Goal: Check status: Check status

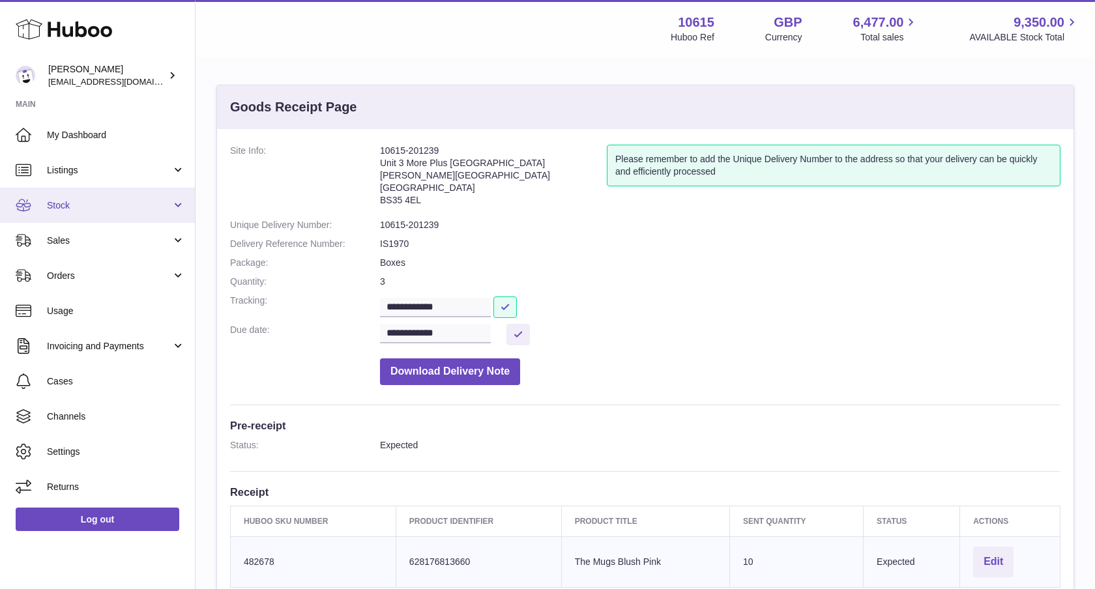
click at [130, 211] on span "Stock" at bounding box center [109, 206] width 125 height 12
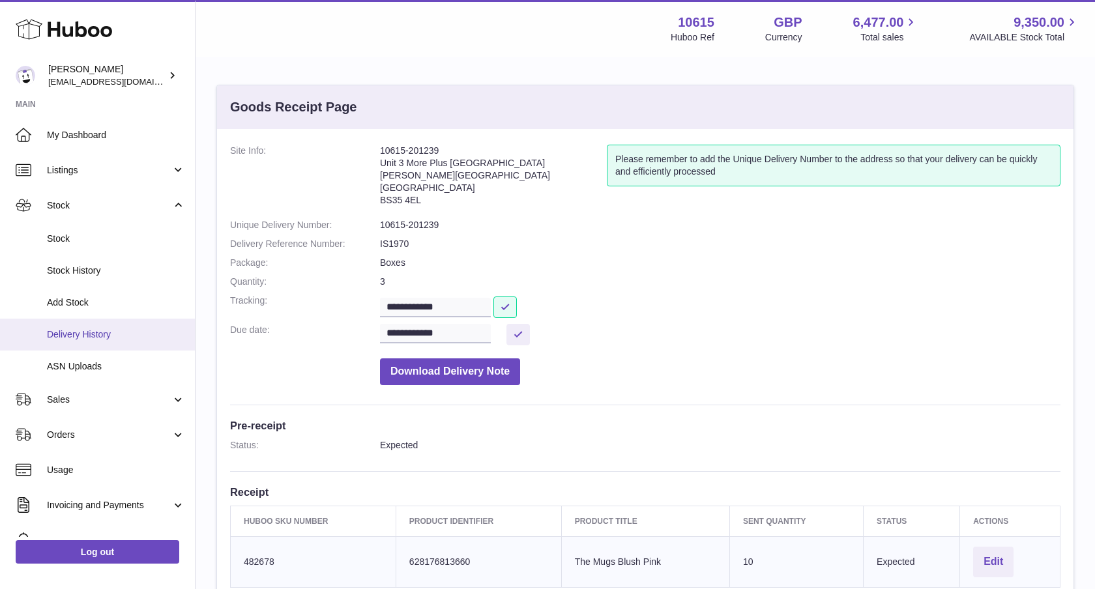
click at [91, 335] on span "Delivery History" at bounding box center [116, 335] width 138 height 12
drag, startPoint x: 443, startPoint y: 148, endPoint x: 381, endPoint y: 155, distance: 63.0
click at [378, 149] on dl "**********" at bounding box center [645, 268] width 831 height 247
copy dl "10615-201239"
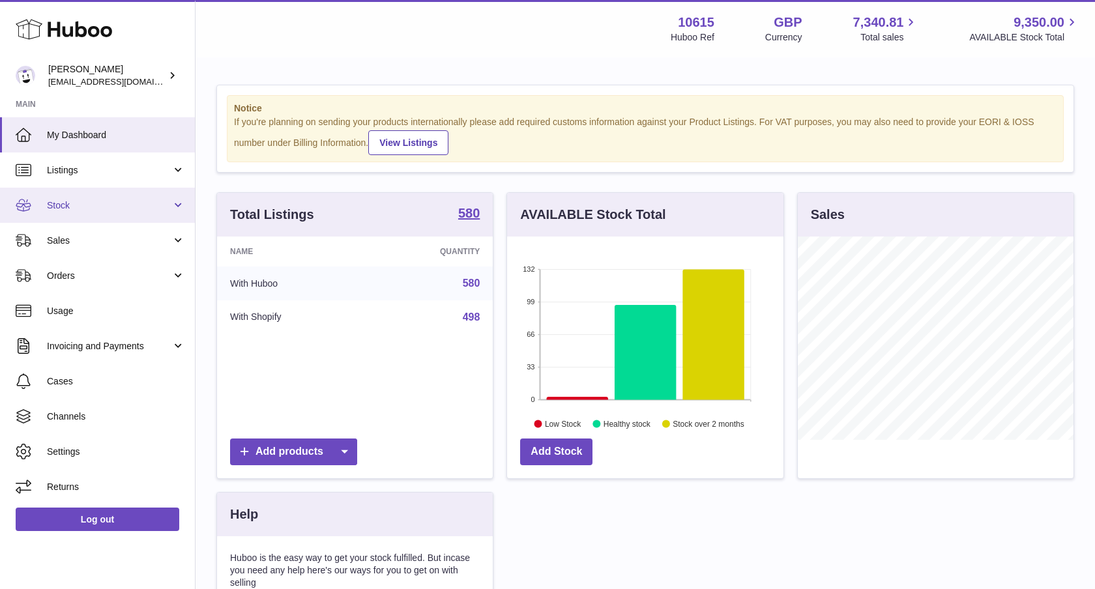
click at [102, 205] on span "Stock" at bounding box center [109, 206] width 125 height 12
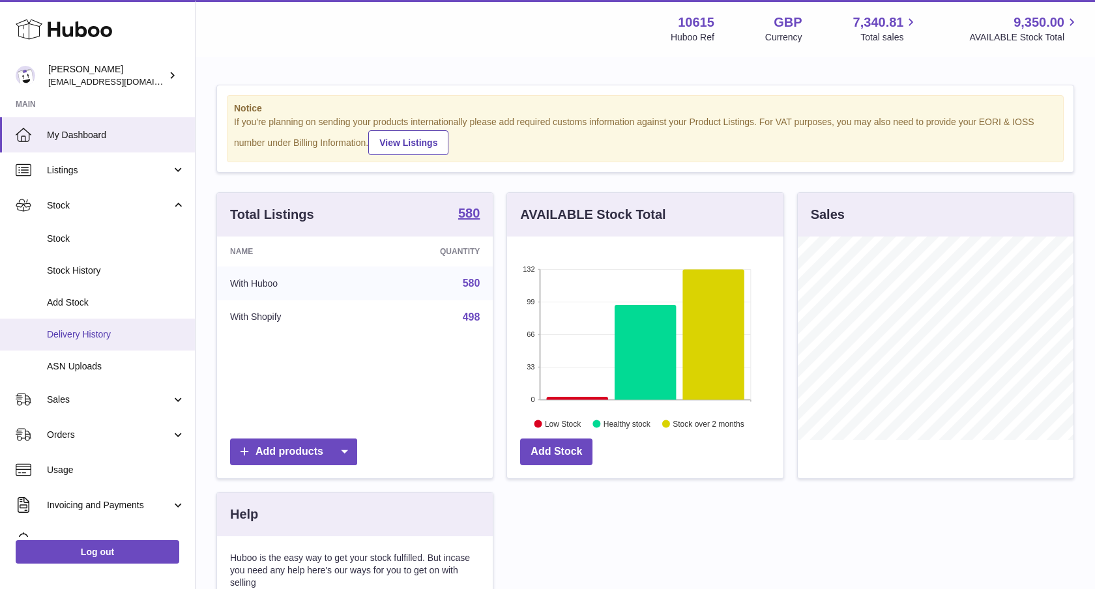
click at [82, 327] on link "Delivery History" at bounding box center [97, 335] width 195 height 32
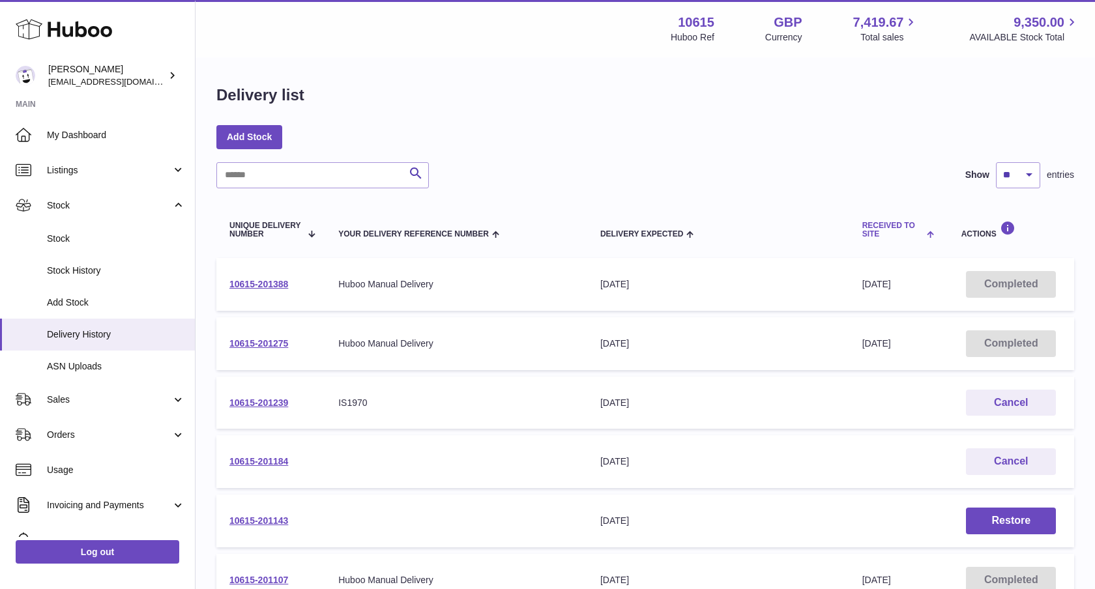
click at [902, 248] on th "Received to Site" at bounding box center [899, 230] width 99 height 44
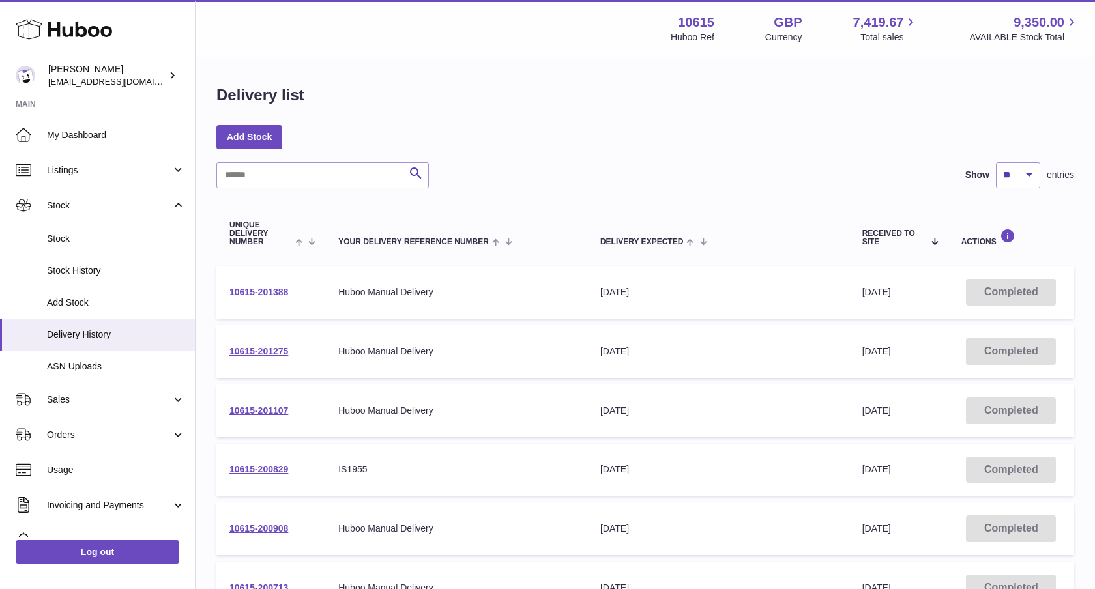
click at [267, 290] on link "10615-201388" at bounding box center [259, 292] width 59 height 10
